Goal: Task Accomplishment & Management: Manage account settings

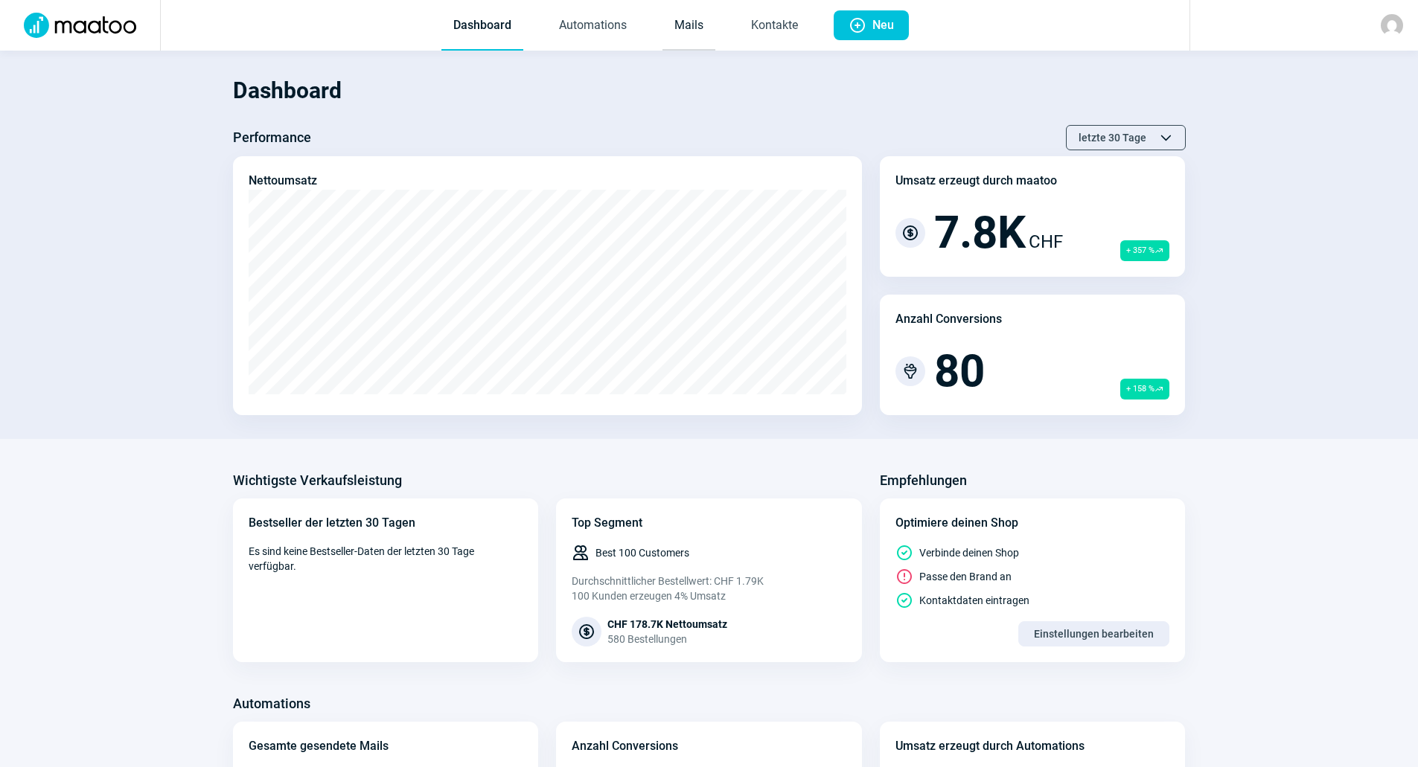
click at [671, 27] on link "Mails" at bounding box center [688, 25] width 53 height 49
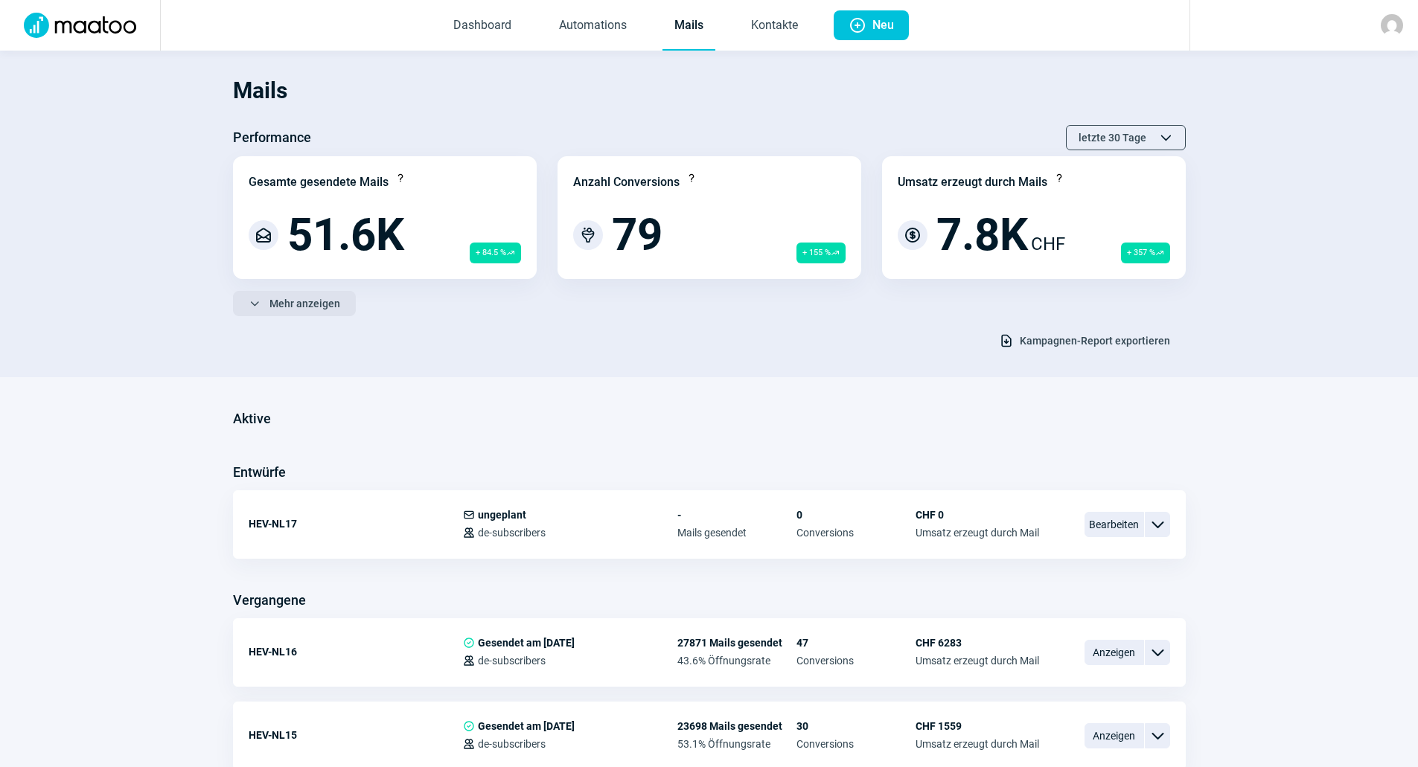
click at [289, 301] on span "Mehr anzeigen" at bounding box center [304, 304] width 71 height 24
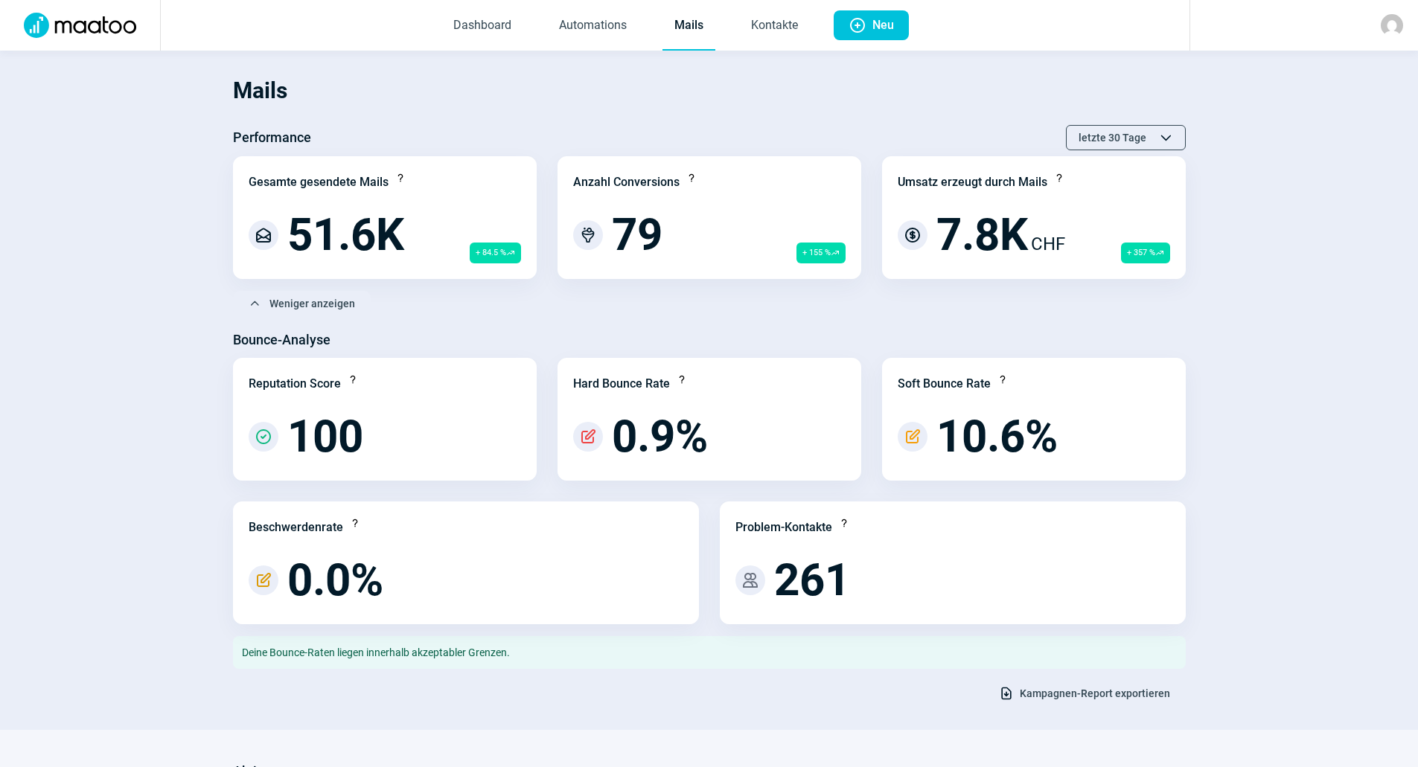
click at [1070, 694] on span "Kampagnen-Report exportieren" at bounding box center [1095, 694] width 150 height 24
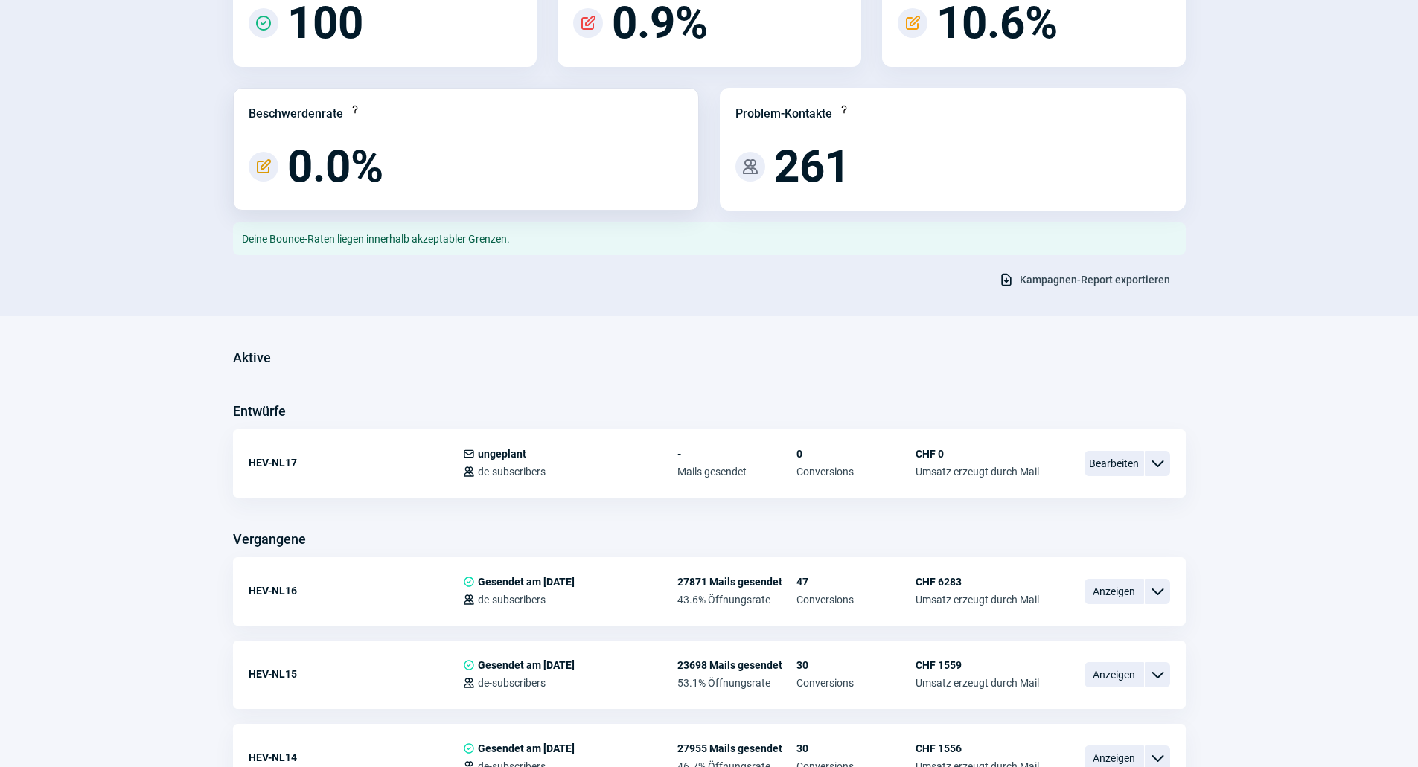
scroll to position [595, 0]
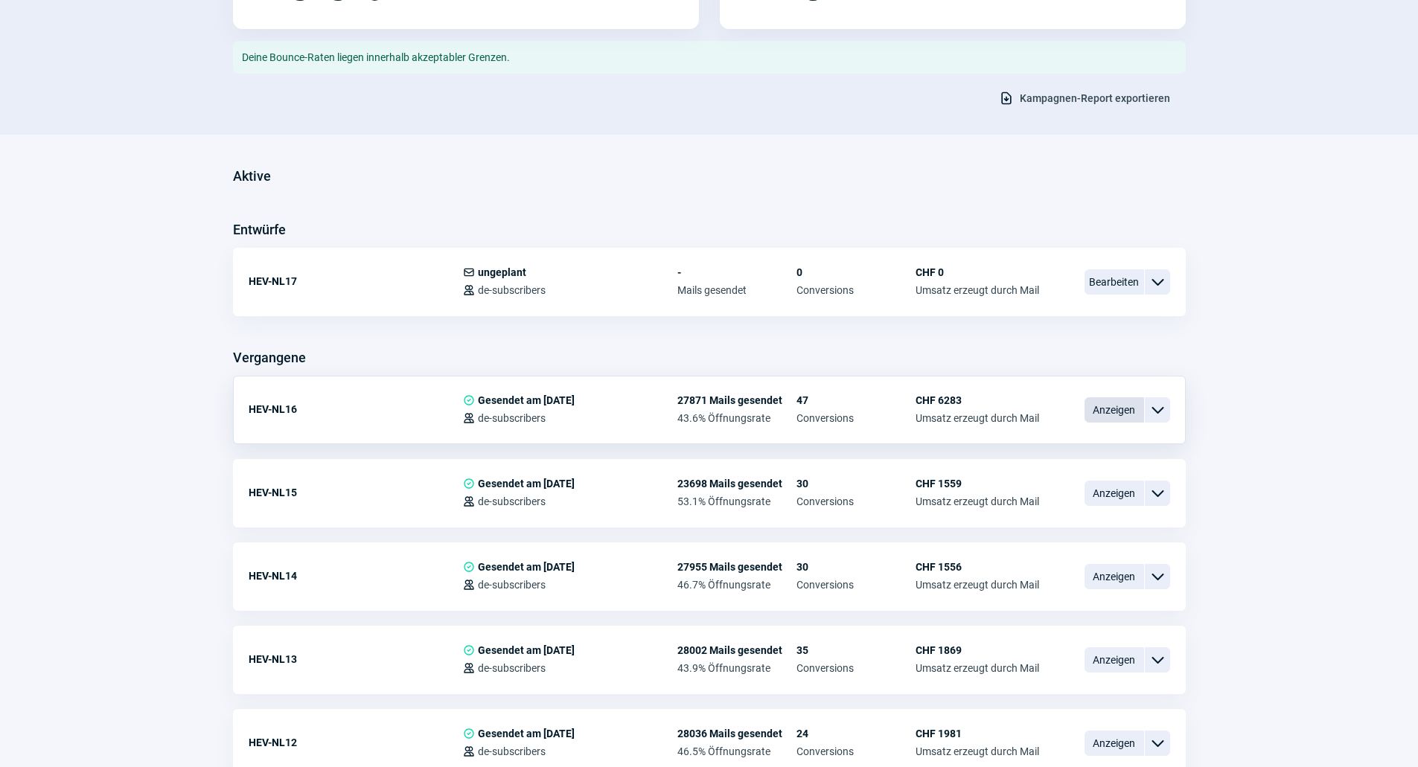
click at [1120, 412] on span "Anzeigen" at bounding box center [1114, 409] width 60 height 25
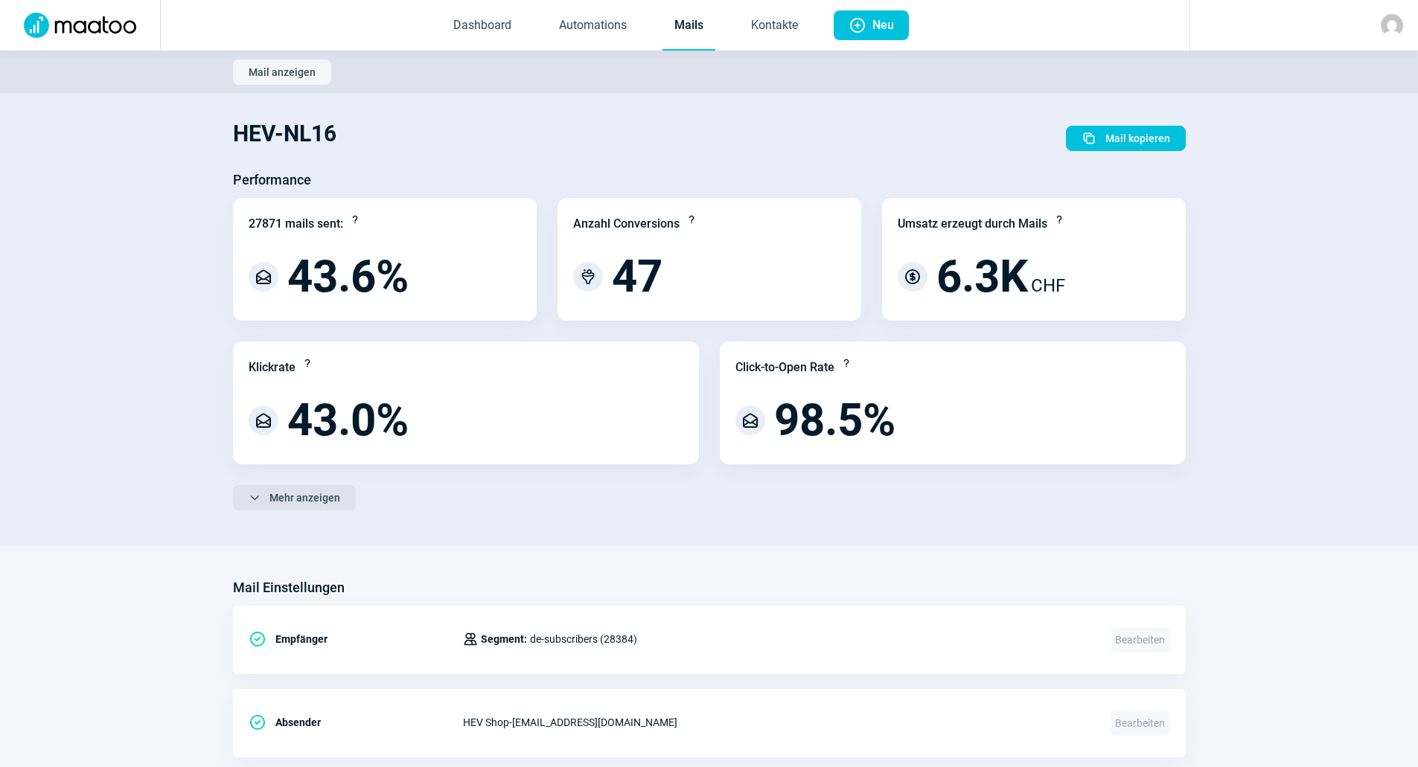
click at [310, 488] on span "Mehr anzeigen" at bounding box center [304, 498] width 71 height 24
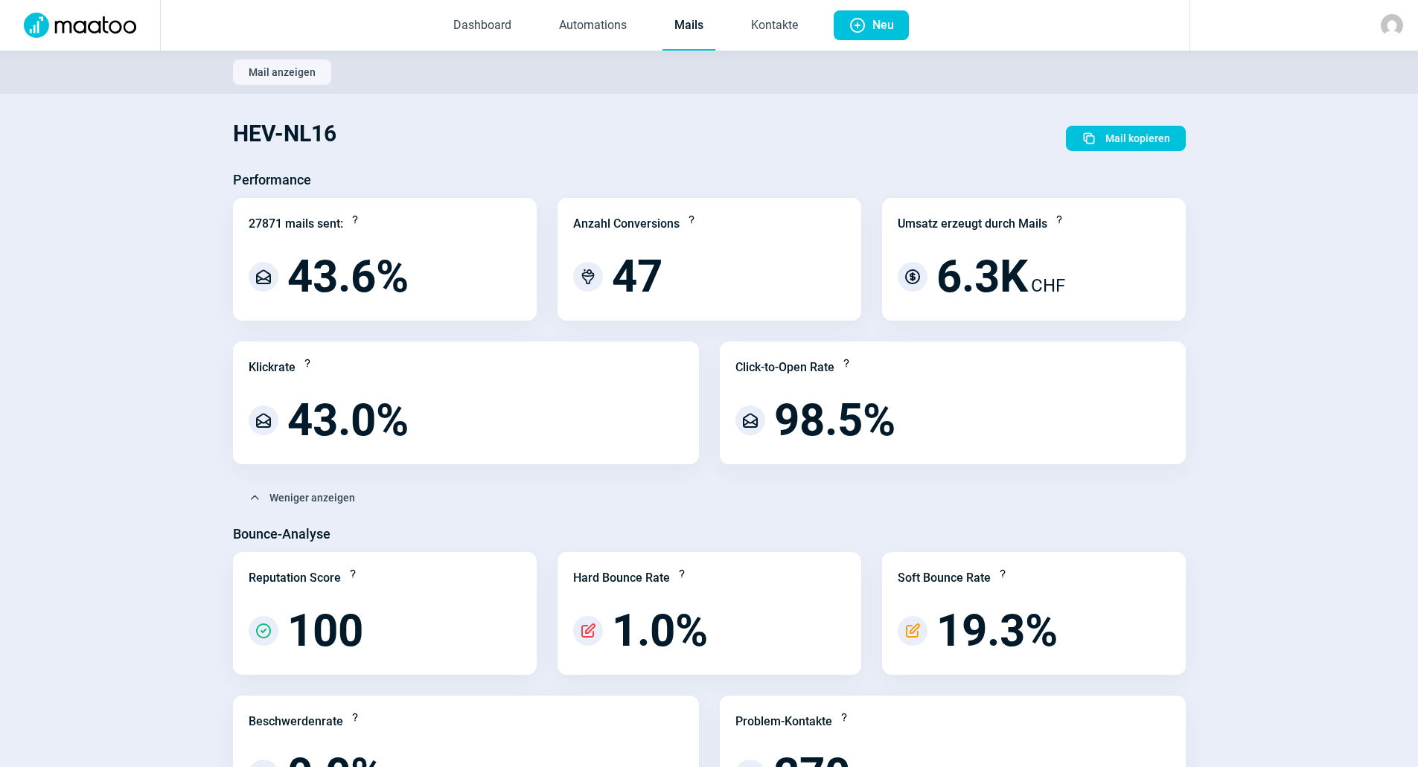
click at [691, 22] on link "Mails" at bounding box center [688, 25] width 53 height 49
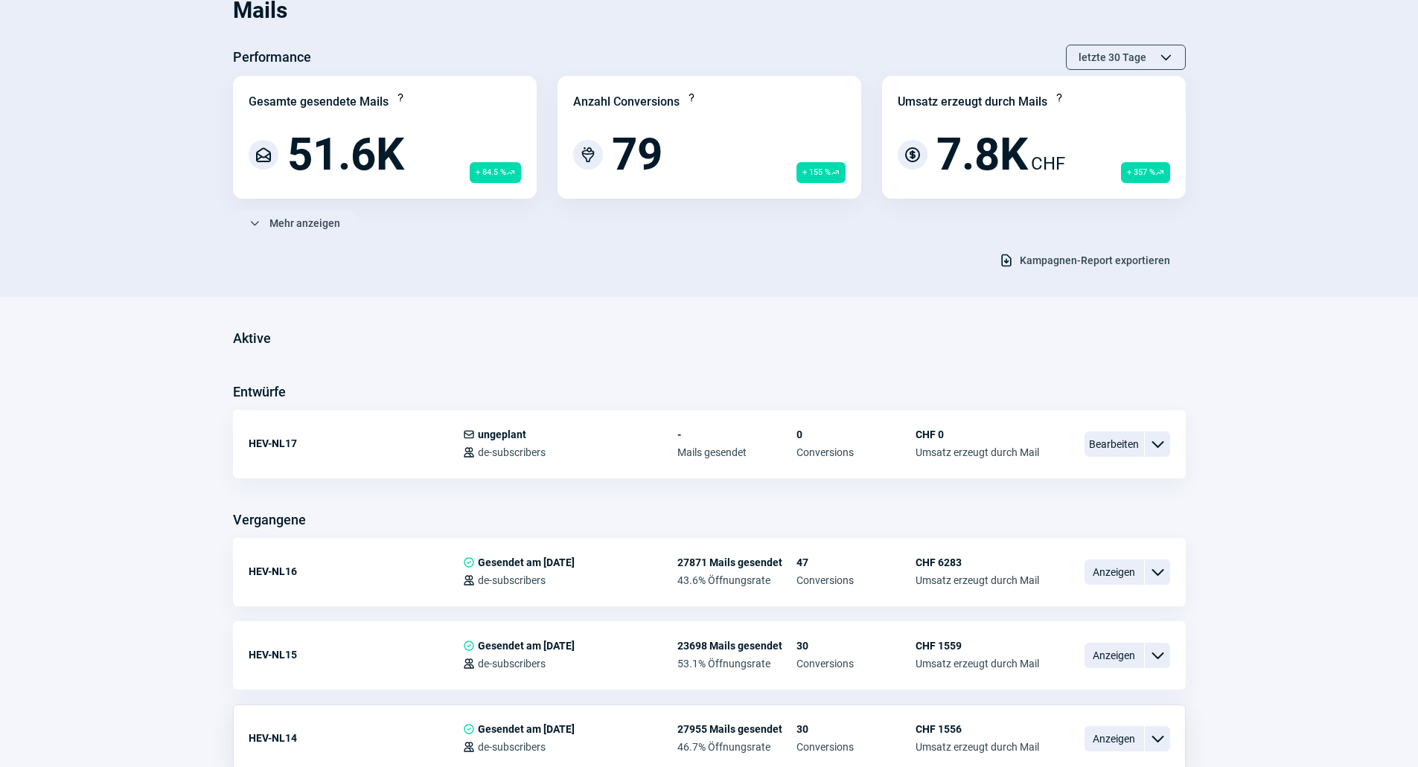
scroll to position [223, 0]
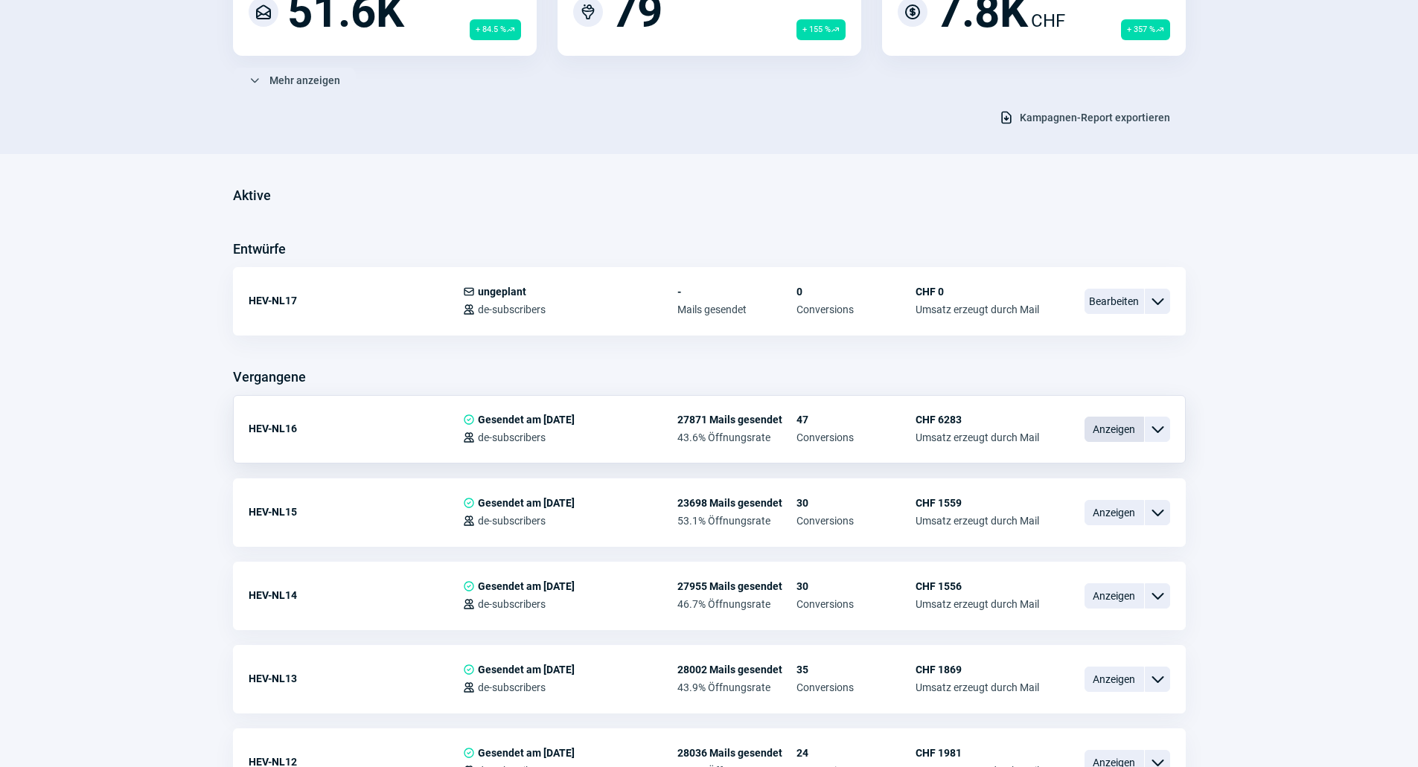
click at [1097, 434] on span "Anzeigen" at bounding box center [1114, 429] width 60 height 25
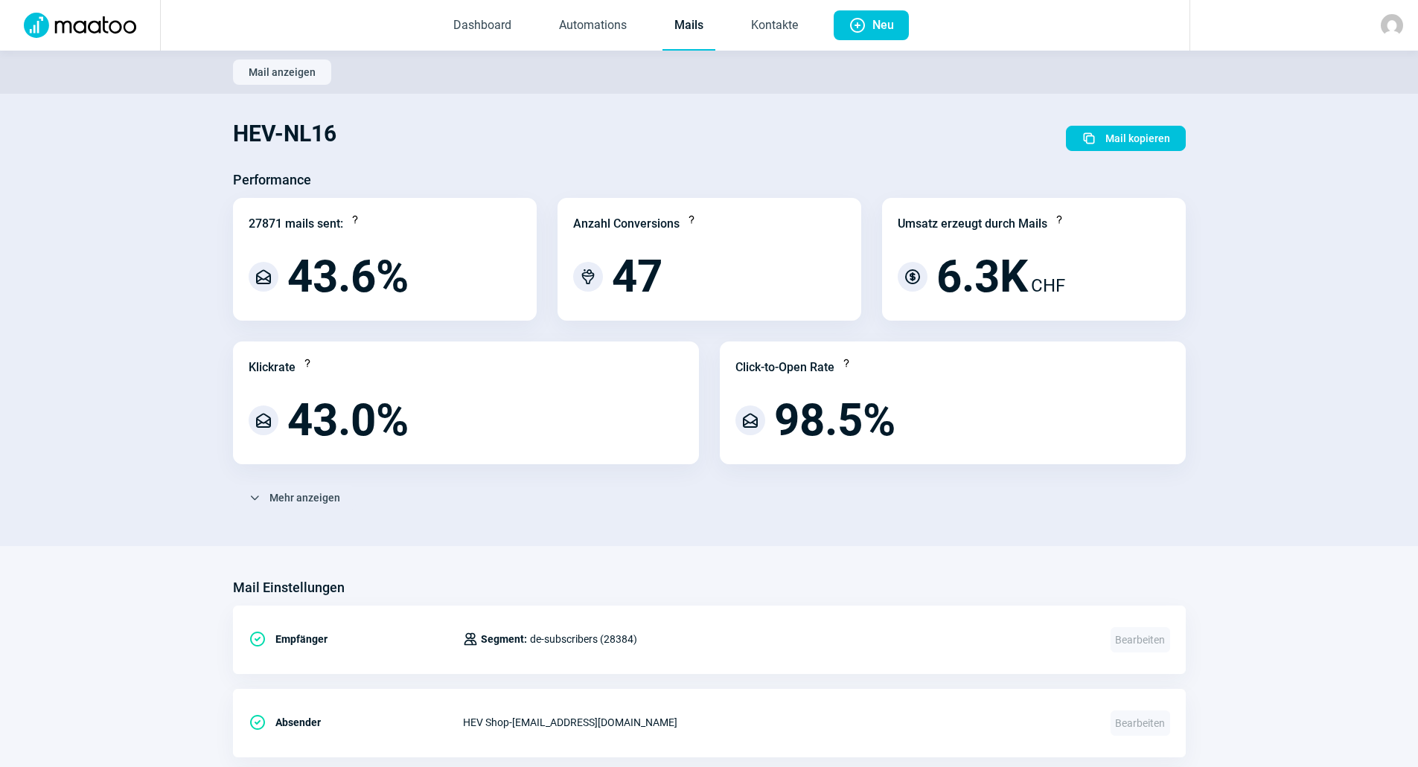
click at [681, 18] on link "Mails" at bounding box center [688, 25] width 53 height 49
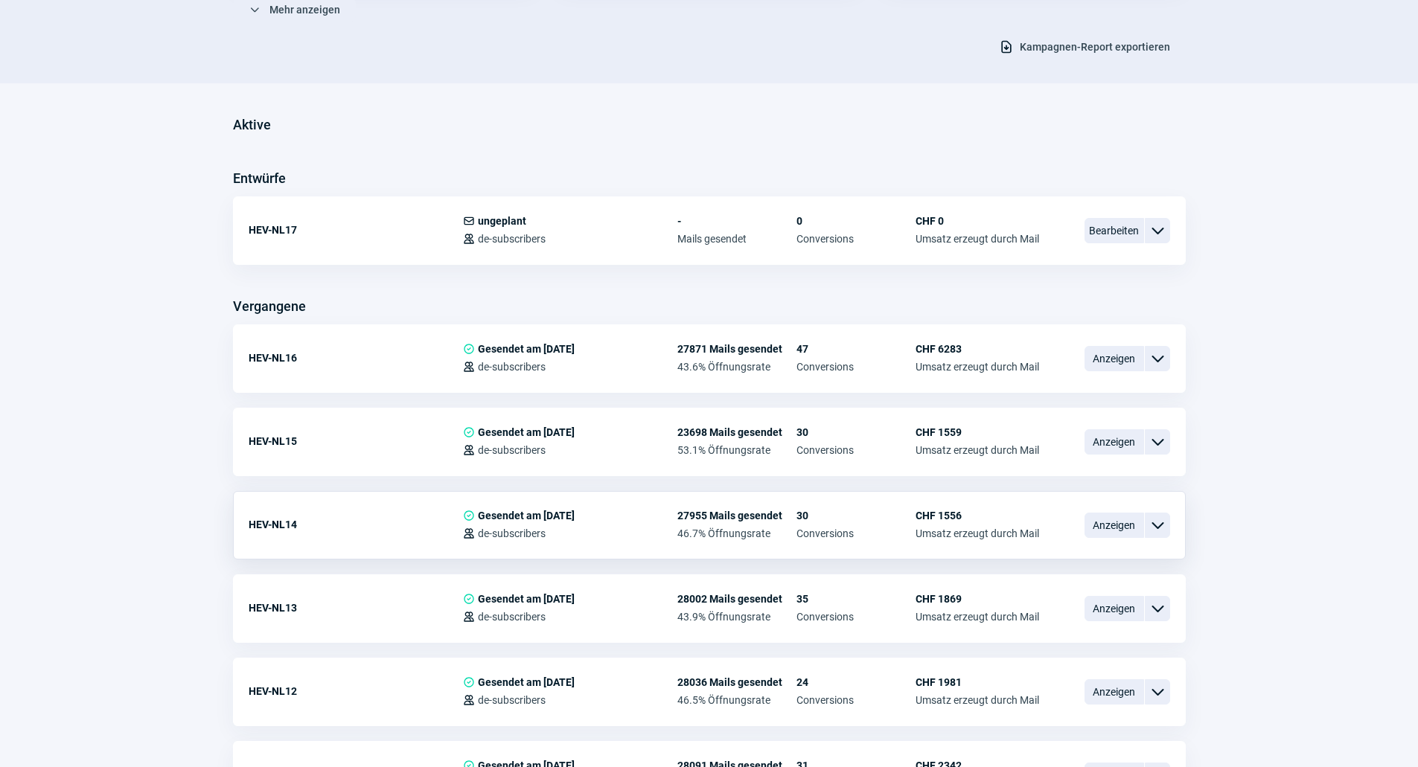
scroll to position [372, 0]
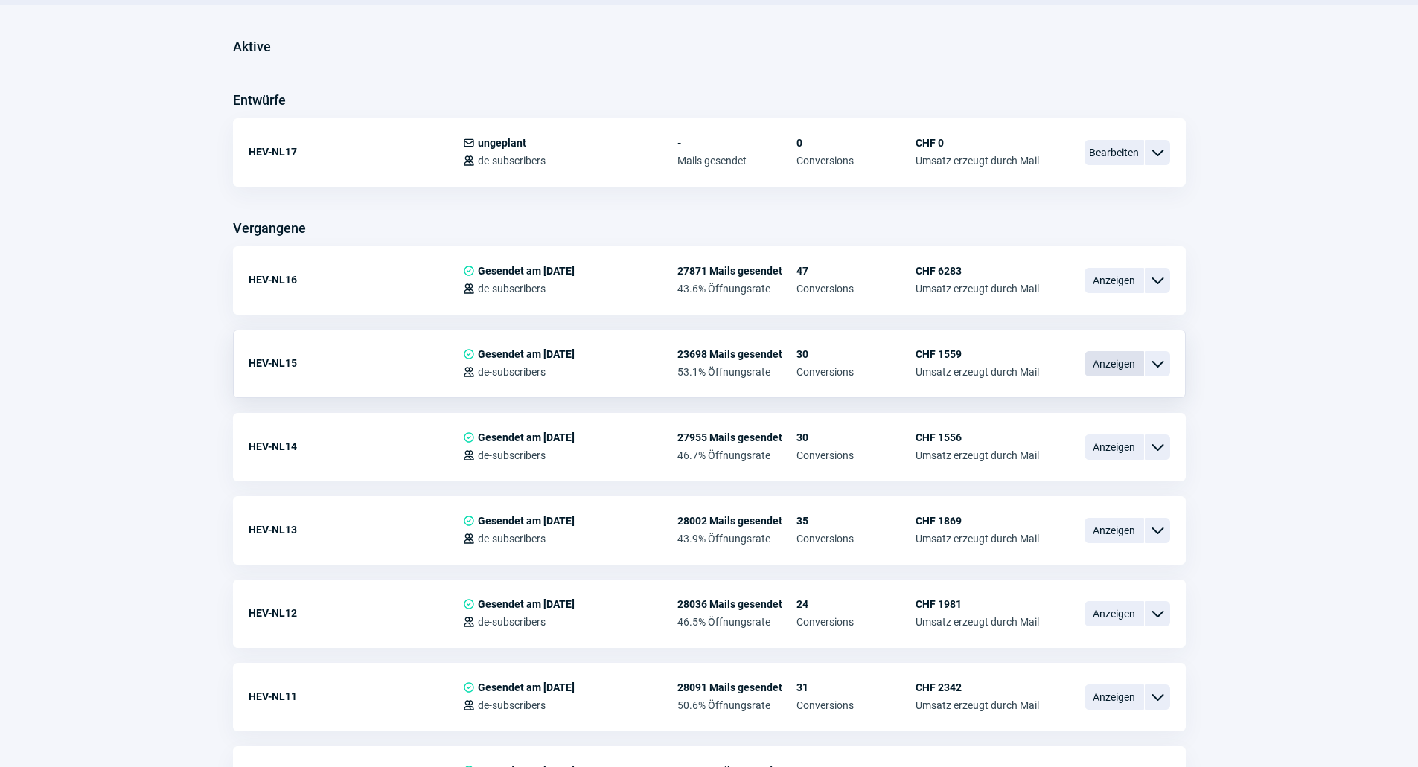
click at [1108, 366] on span "Anzeigen" at bounding box center [1114, 363] width 60 height 25
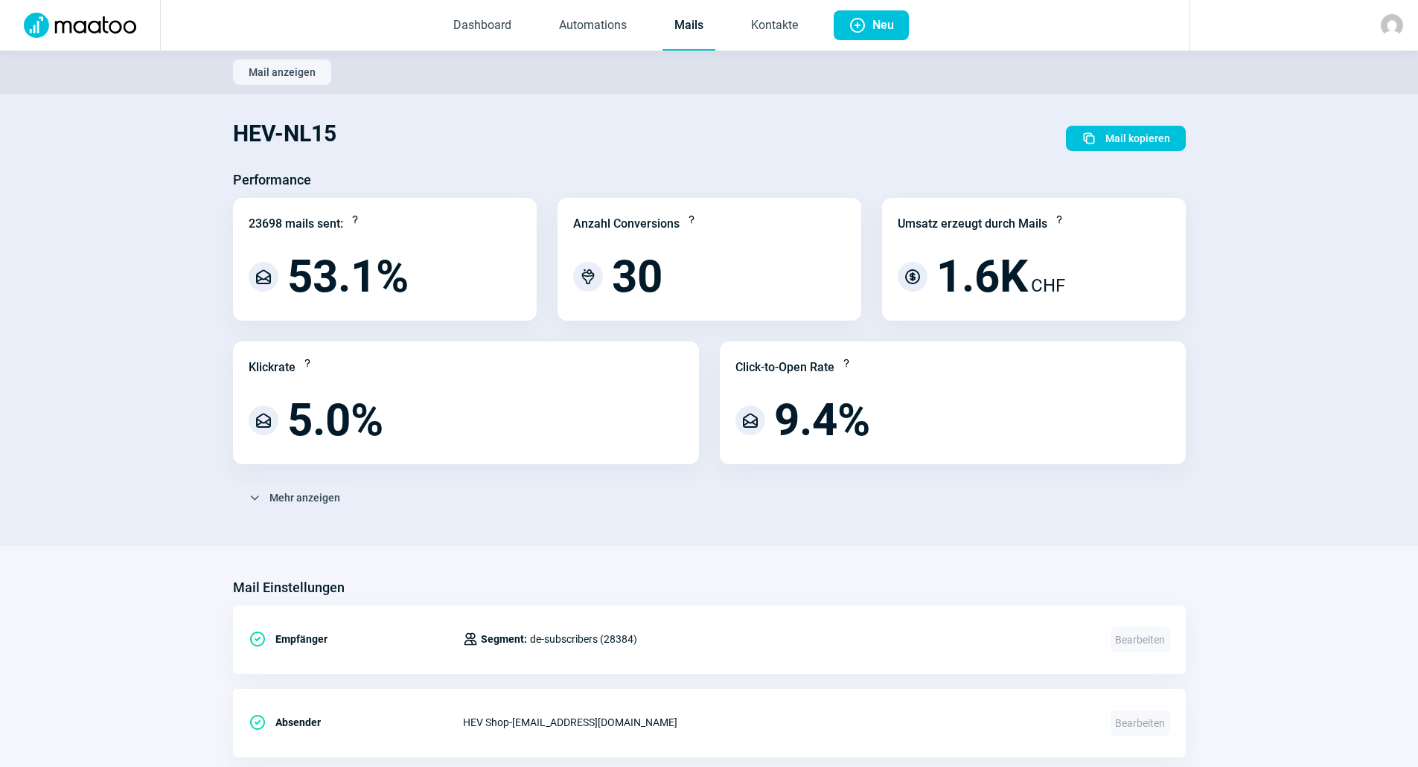
click at [695, 20] on link "Mails" at bounding box center [688, 25] width 53 height 49
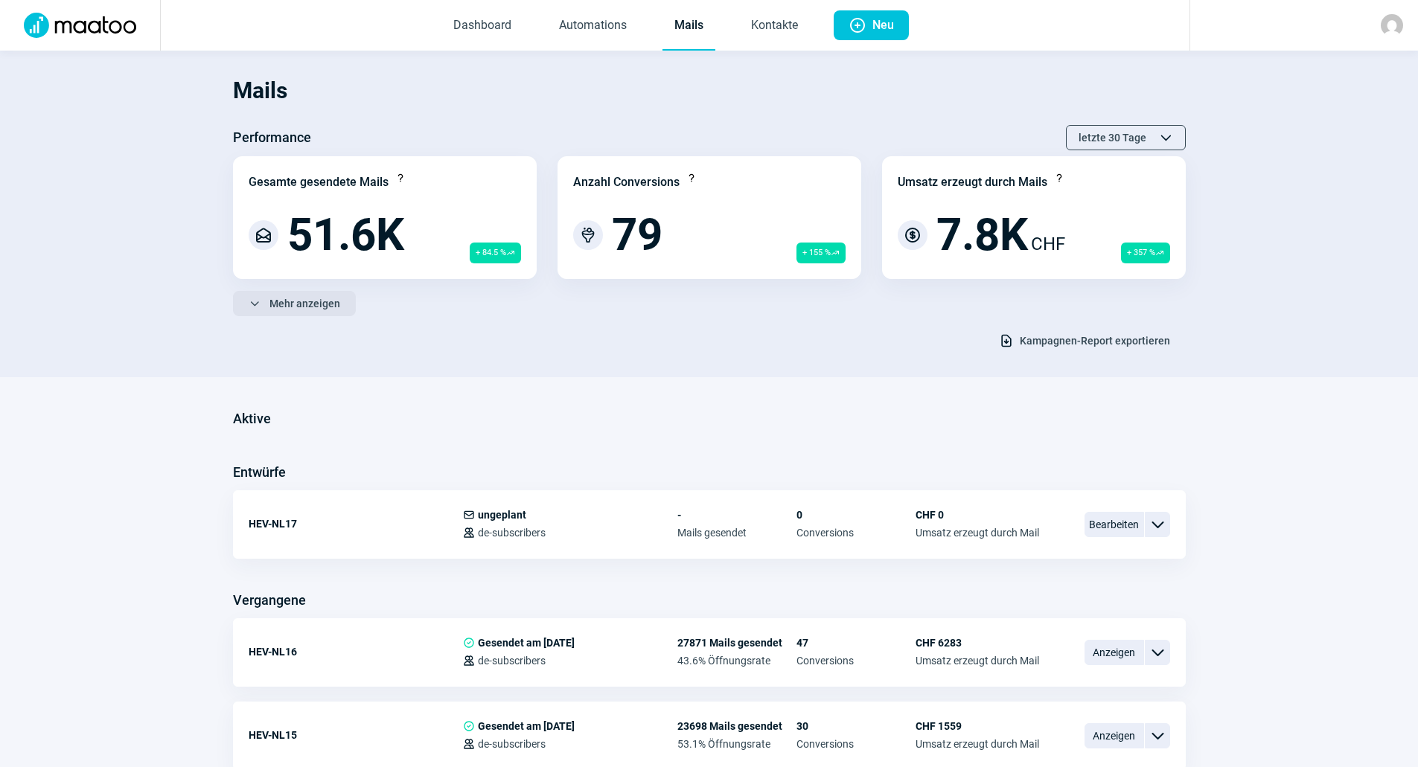
click at [279, 311] on span "Mehr anzeigen" at bounding box center [304, 304] width 71 height 24
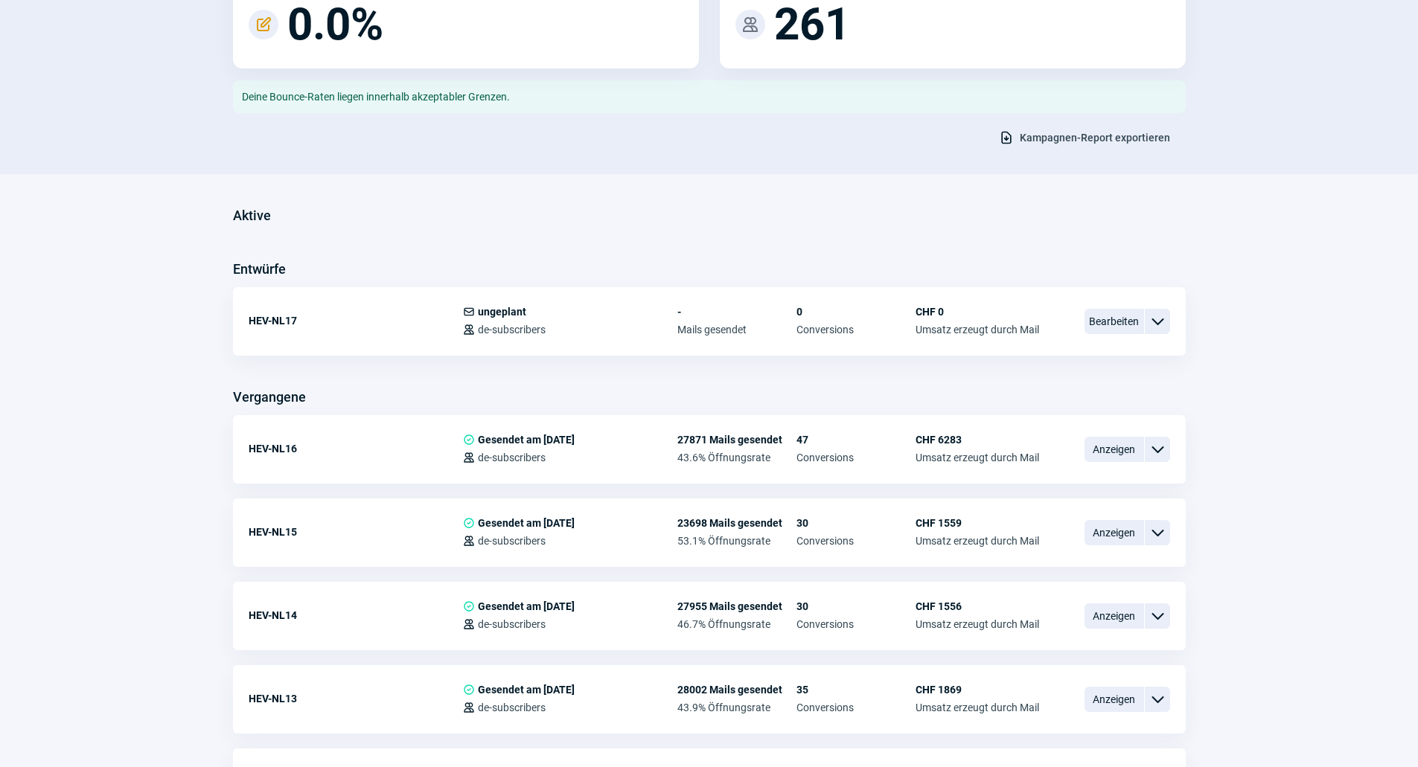
scroll to position [595, 0]
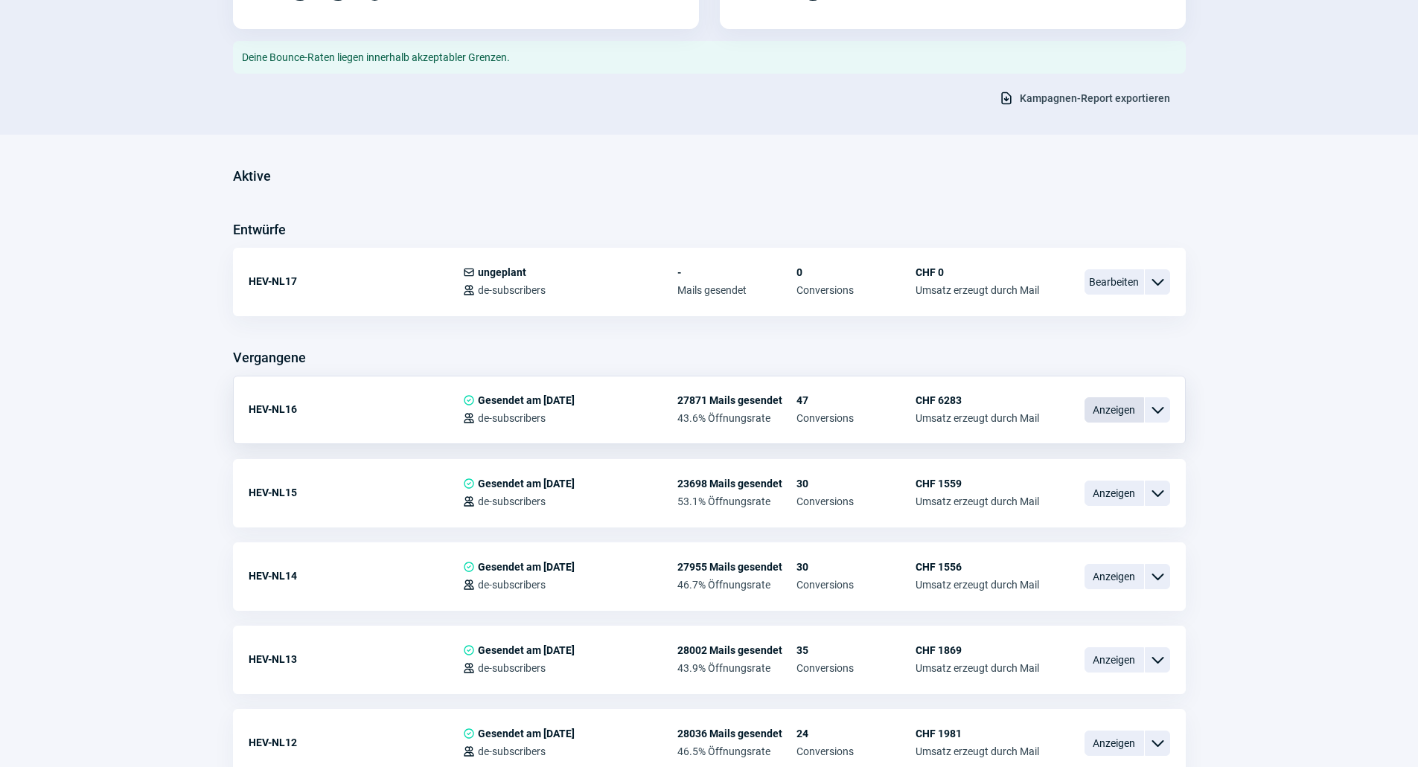
click at [1094, 408] on span "Anzeigen" at bounding box center [1114, 409] width 60 height 25
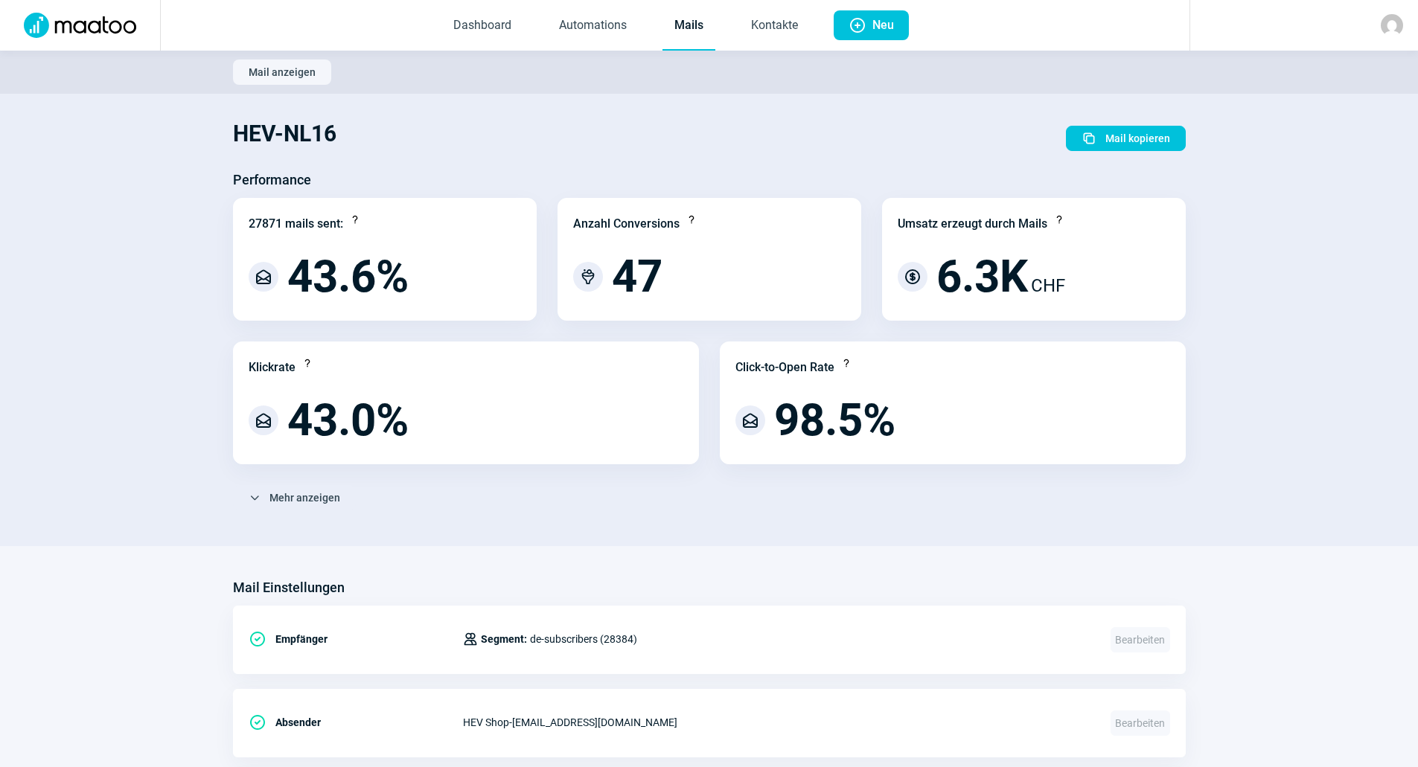
click at [326, 511] on div "ChevronDown icon Mehr anzeigen Bounce-Analyse Reputation Score Question icon Ch…" at bounding box center [709, 503] width 953 height 37
click at [322, 498] on span "Mehr anzeigen" at bounding box center [304, 498] width 71 height 24
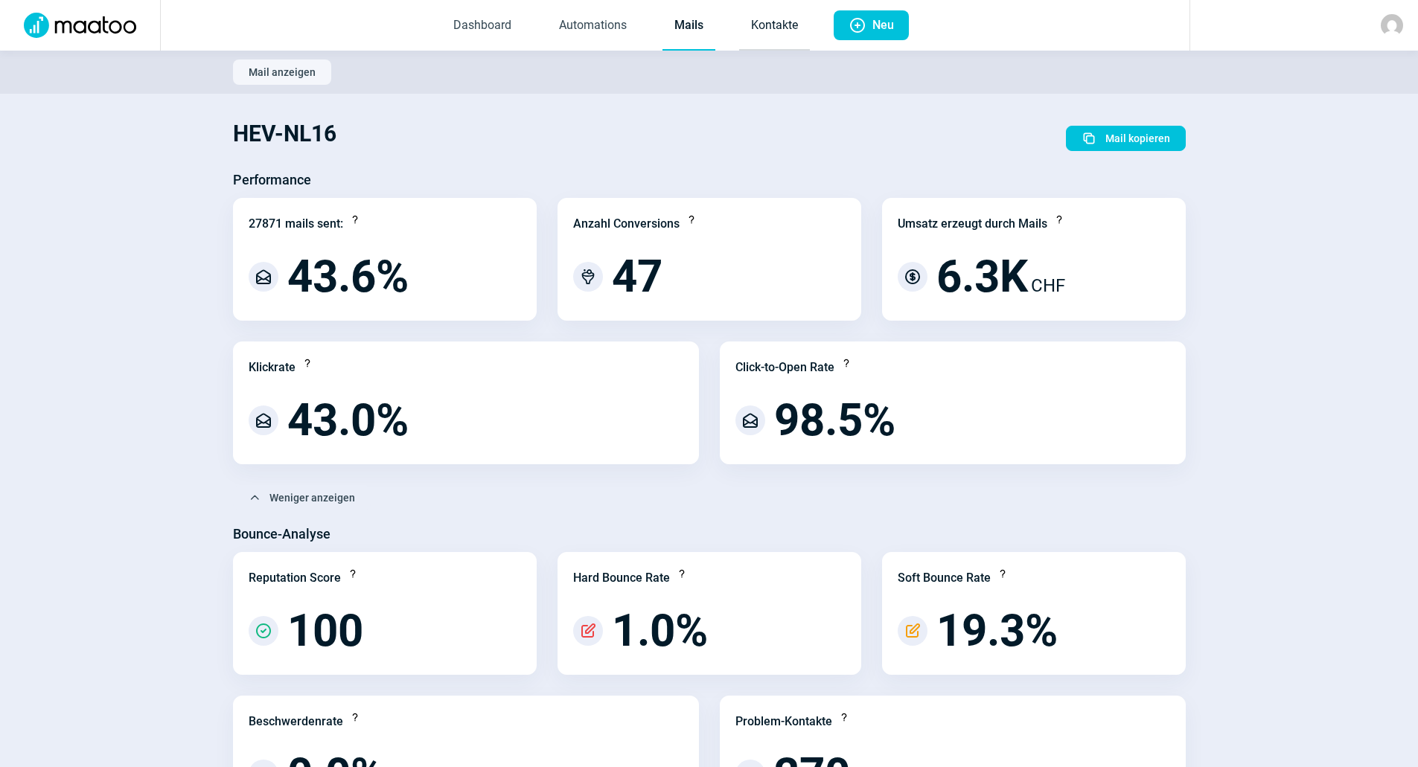
click at [776, 31] on link "Kontakte" at bounding box center [774, 25] width 71 height 49
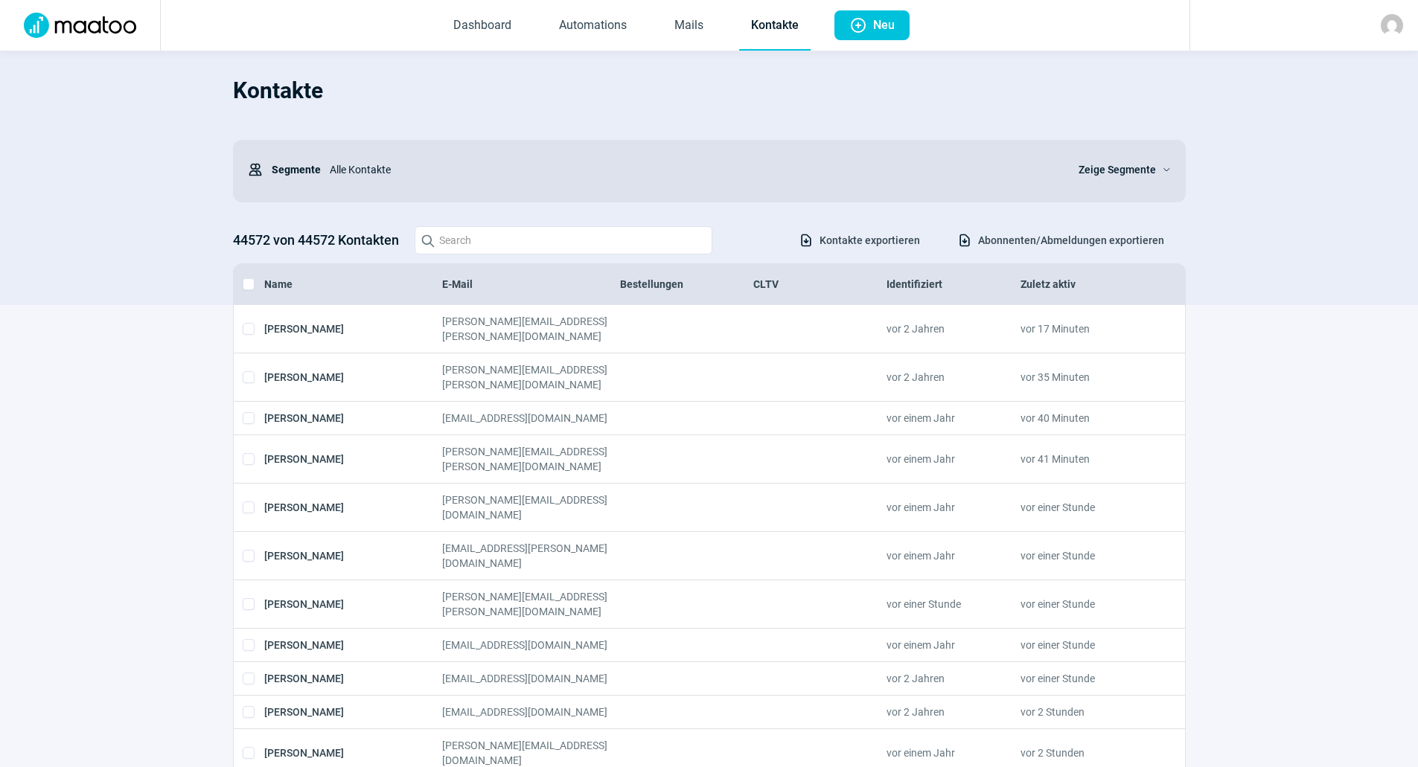
click at [1074, 241] on span "Abonnenten/Abmeldungen exportieren" at bounding box center [1071, 240] width 186 height 24
click at [1134, 170] on span "Zeige Segmente" at bounding box center [1116, 170] width 77 height 18
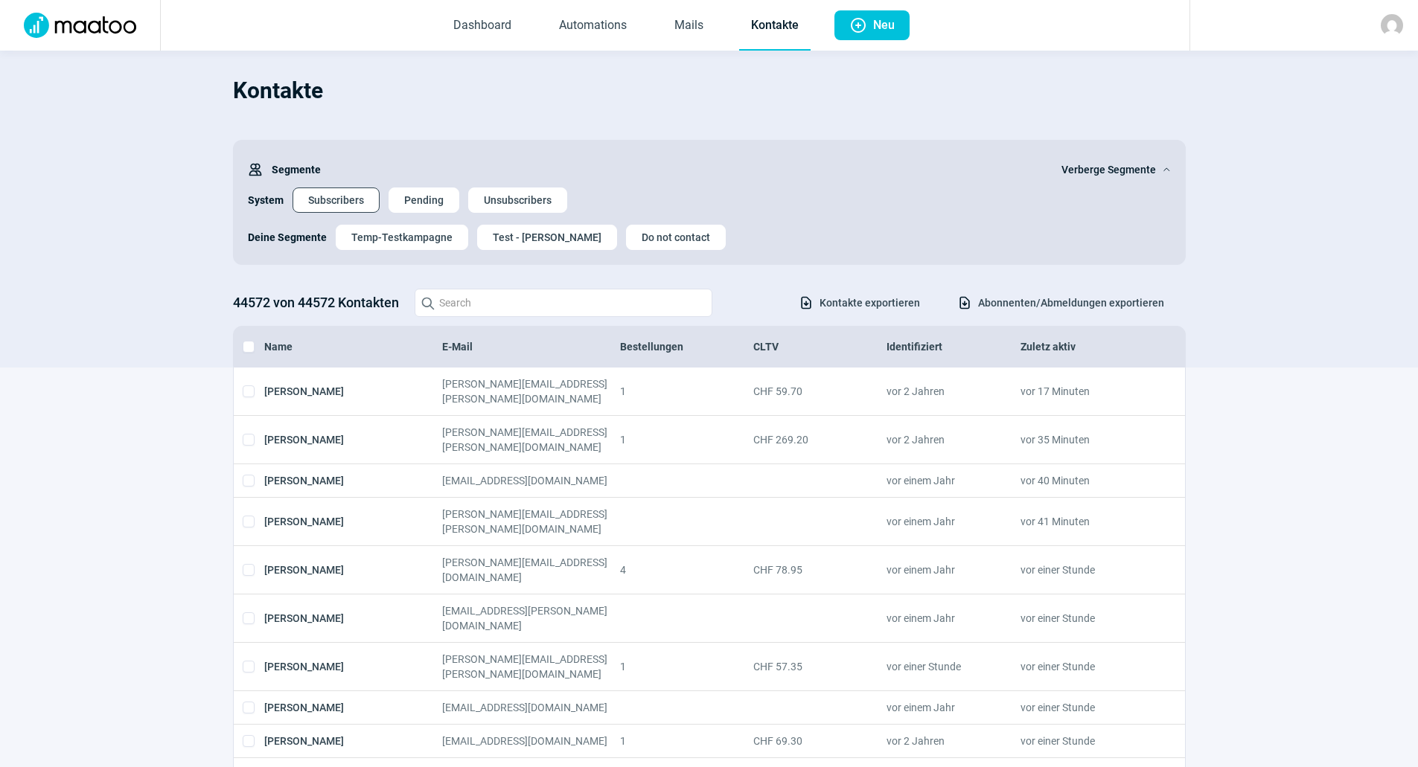
click at [327, 194] on span "Subscribers" at bounding box center [336, 200] width 56 height 24
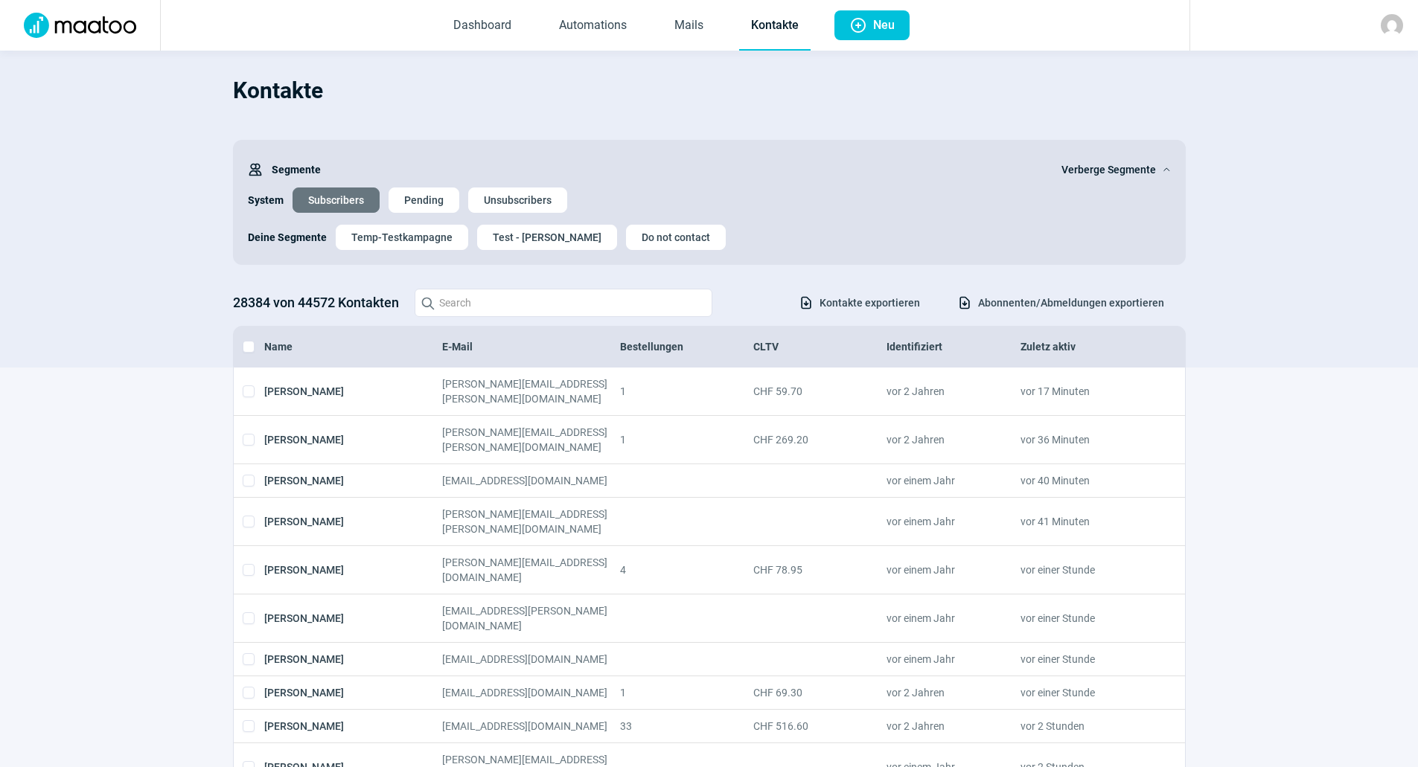
click at [1387, 24] on img at bounding box center [1392, 25] width 22 height 22
